Goal: Task Accomplishment & Management: Use online tool/utility

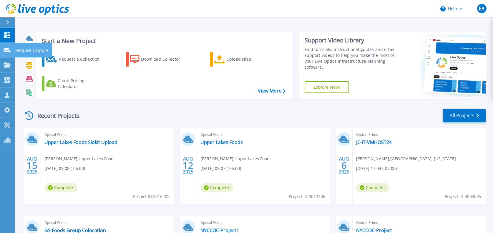
click at [10, 49] on icon at bounding box center [7, 50] width 7 height 4
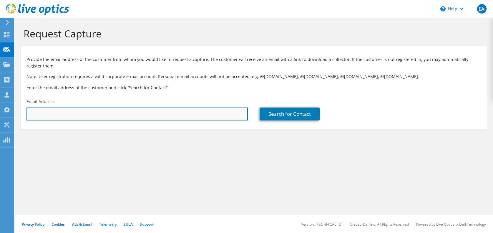
click at [60, 109] on input "text" at bounding box center [136, 113] width 221 height 13
paste input "Walter Murillo <wmurillo@morinsupply.ca>"
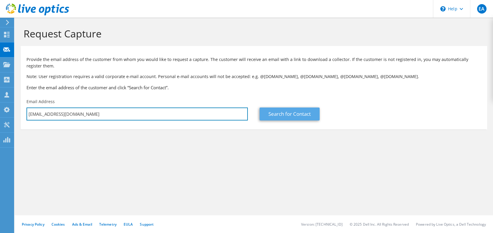
type input "wmurillo@morinsupply.ca"
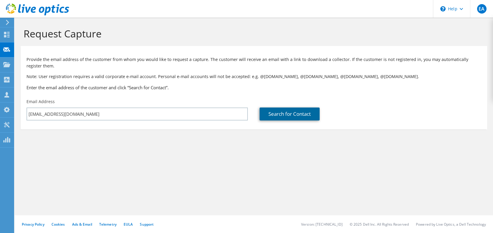
click at [303, 113] on link "Search for Contact" at bounding box center [289, 113] width 60 height 13
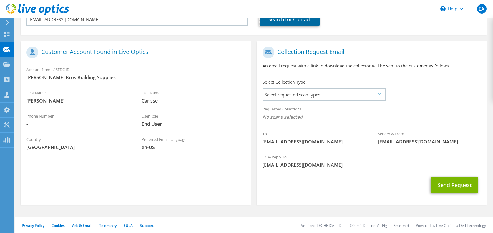
scroll to position [96, 0]
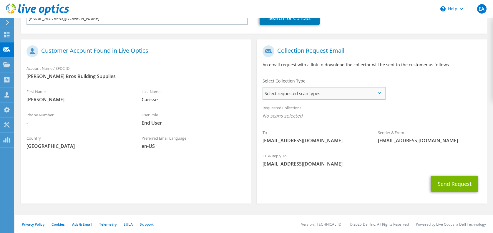
click at [300, 95] on span "Select requested scan types" at bounding box center [323, 93] width 121 height 12
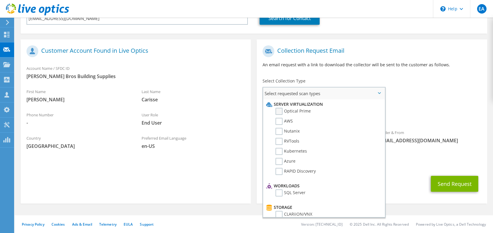
click at [276, 113] on label "Optical Prime" at bounding box center [292, 111] width 35 height 7
click at [0, 0] on input "Optical Prime" at bounding box center [0, 0] width 0 height 0
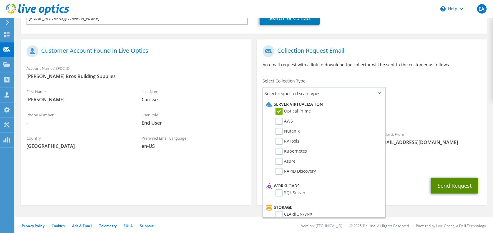
click at [456, 185] on button "Send Request" at bounding box center [454, 185] width 47 height 16
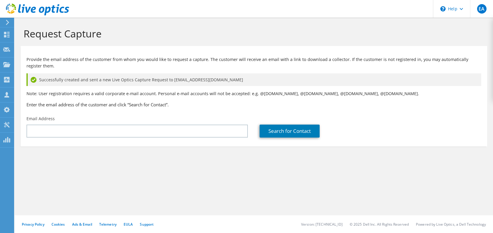
click at [34, 9] on use at bounding box center [37, 10] width 63 height 12
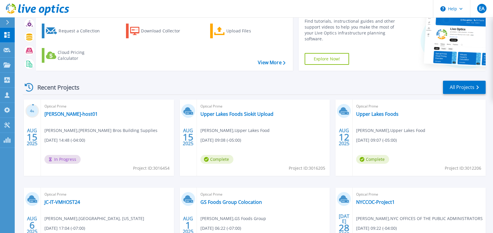
scroll to position [29, 0]
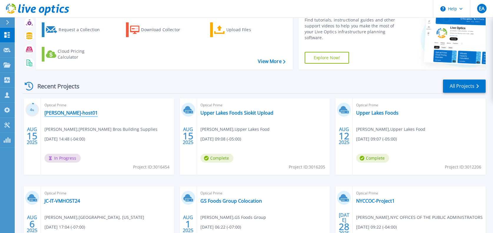
click at [66, 114] on link "[PERSON_NAME]-host01" at bounding box center [70, 113] width 53 height 6
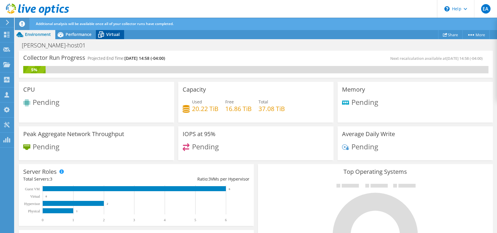
click at [115, 33] on span "Virtual" at bounding box center [113, 34] width 14 height 6
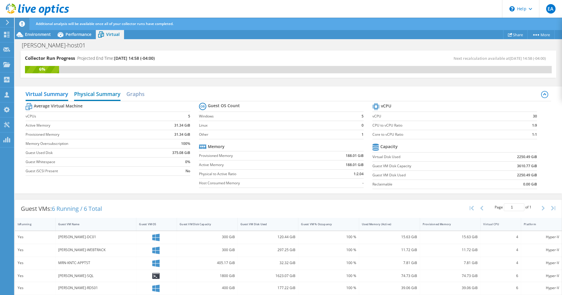
click at [111, 93] on h2 "Physical Summary" at bounding box center [97, 94] width 46 height 13
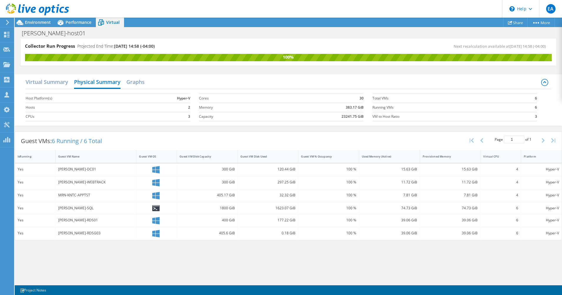
click at [42, 7] on use at bounding box center [37, 10] width 63 height 12
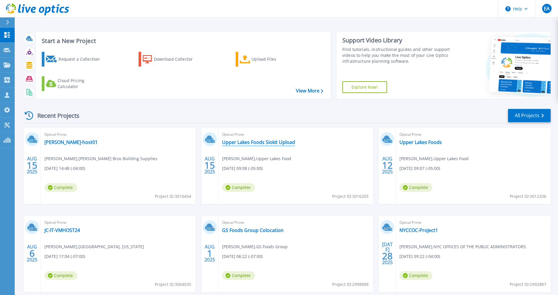
click at [281, 141] on link "Upper Lakes Foods Siokit Upload" at bounding box center [258, 142] width 73 height 6
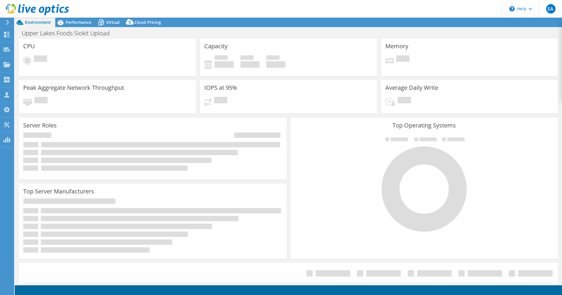
select select "USD"
